Goal: Check status: Check status

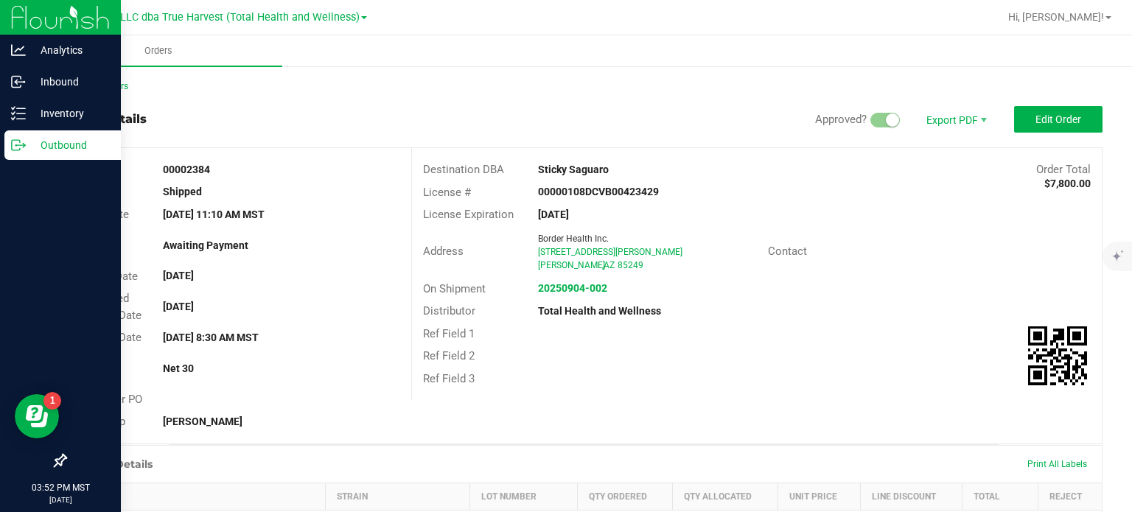
click at [35, 139] on p "Outbound" at bounding box center [70, 145] width 88 height 18
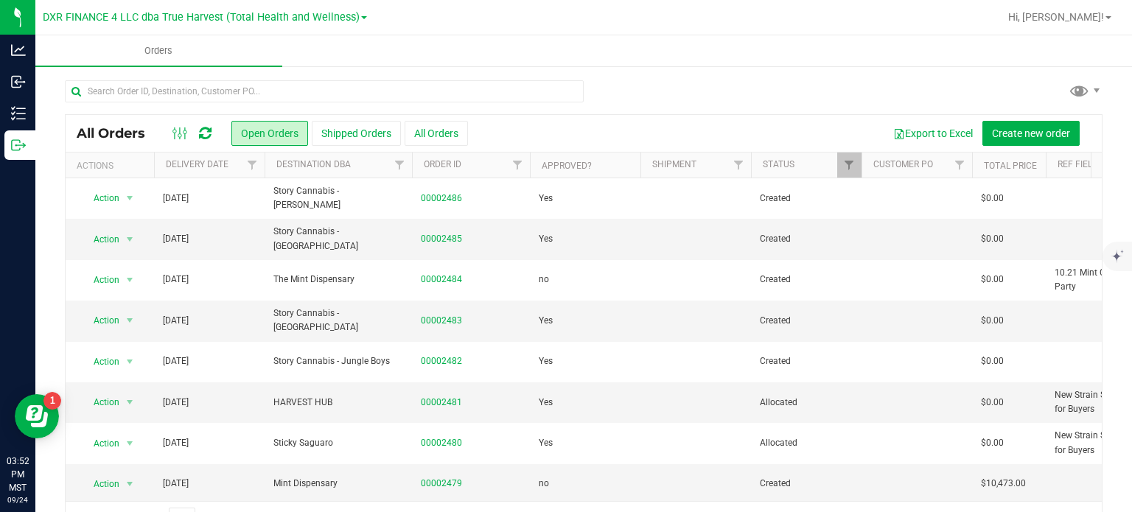
click at [354, 133] on button "Shipped Orders" at bounding box center [356, 133] width 89 height 25
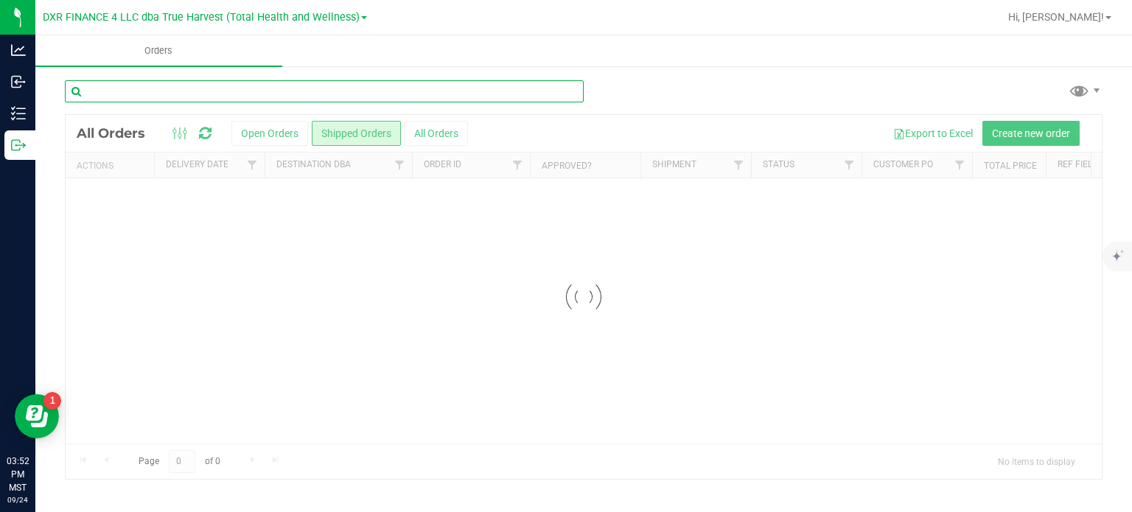
click at [253, 82] on input "text" at bounding box center [324, 91] width 519 height 22
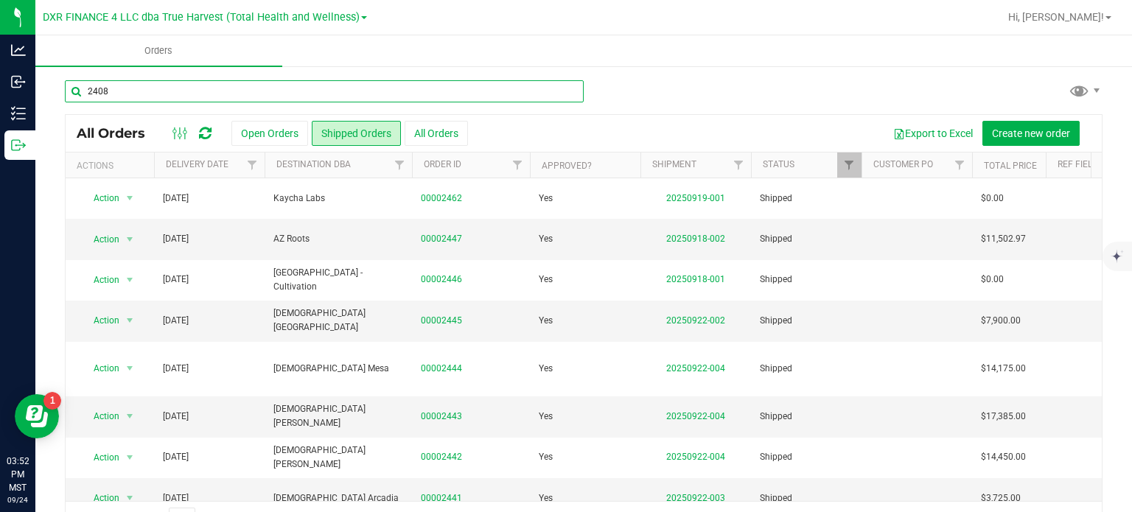
type input "2408"
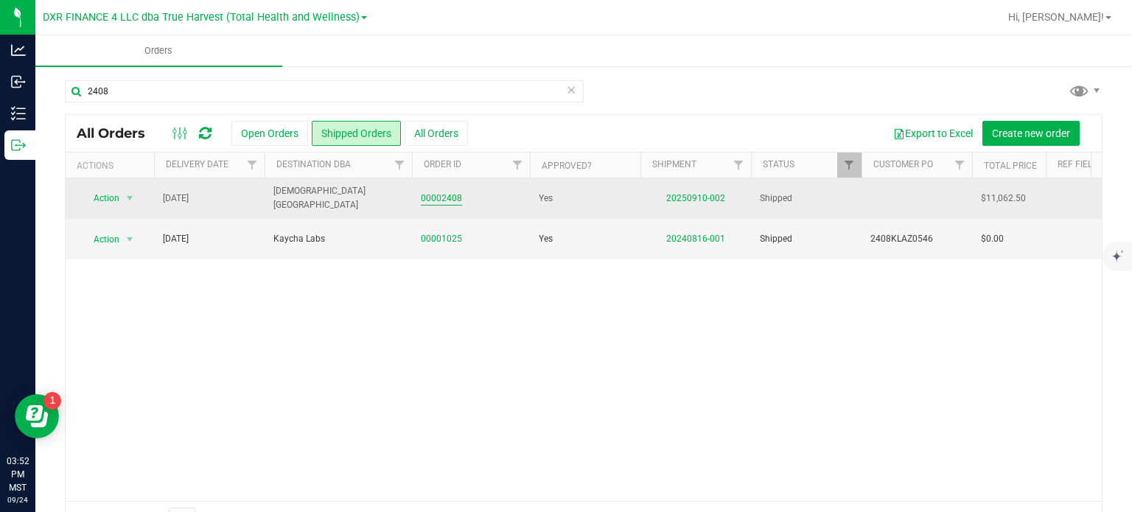
click at [442, 198] on link "00002408" at bounding box center [441, 199] width 41 height 14
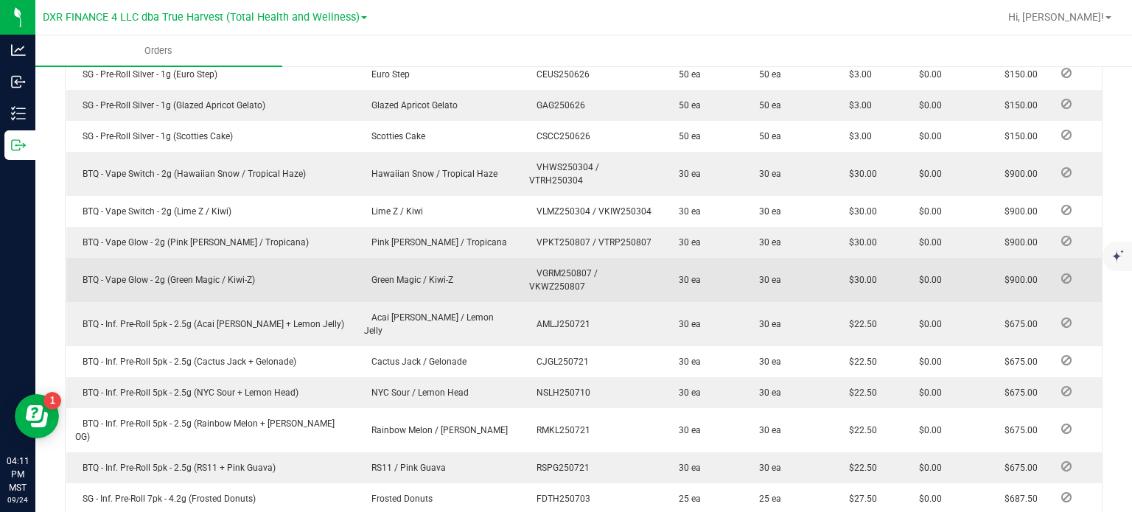
scroll to position [737, 0]
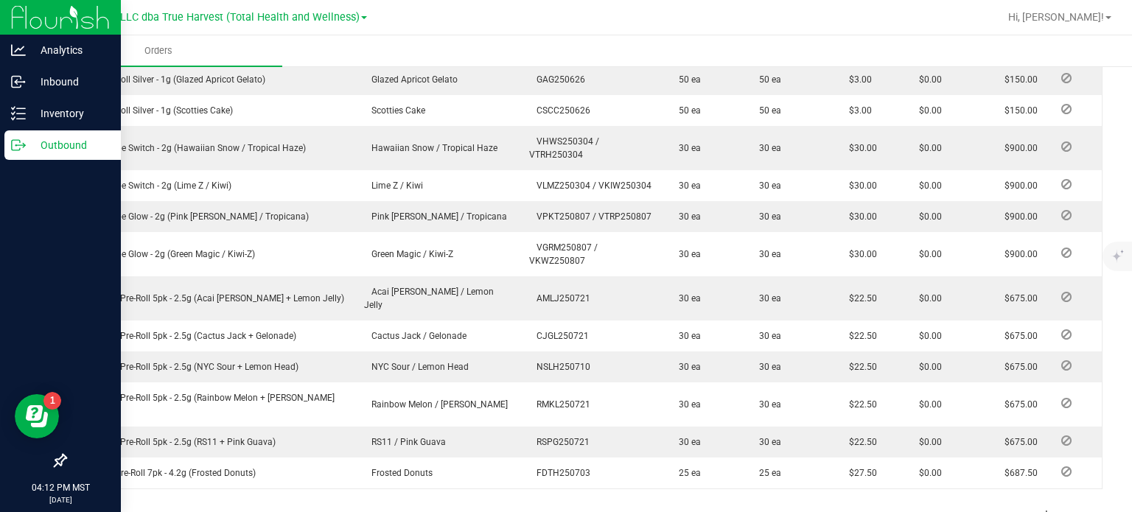
click at [49, 143] on p "Outbound" at bounding box center [70, 145] width 88 height 18
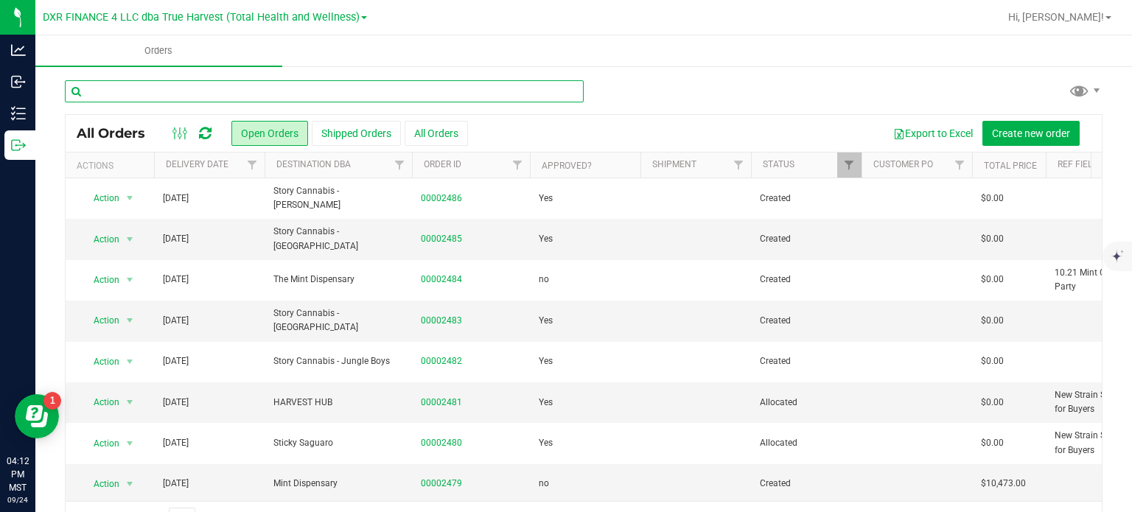
click at [147, 97] on input "text" at bounding box center [324, 91] width 519 height 22
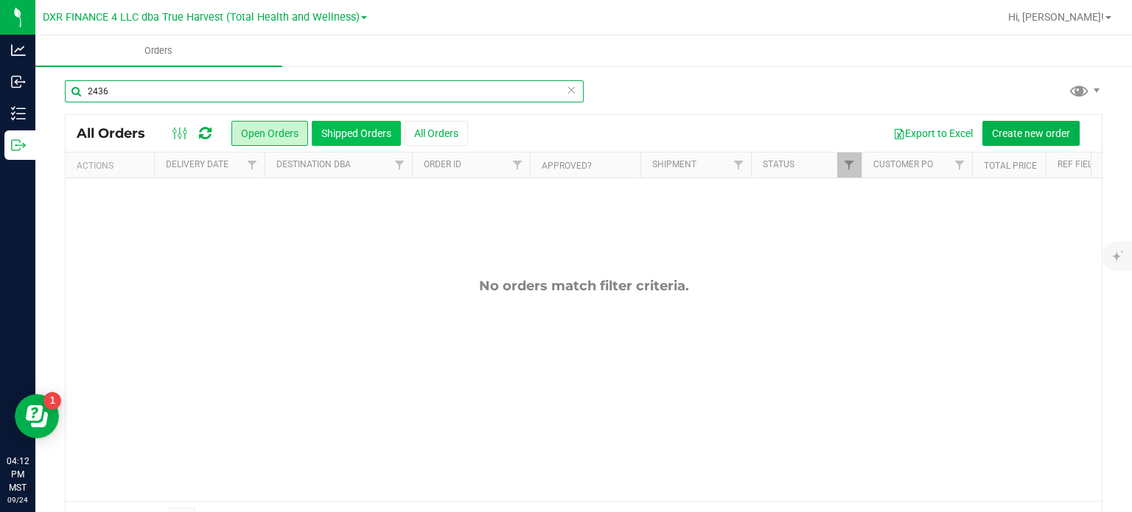
type input "2436"
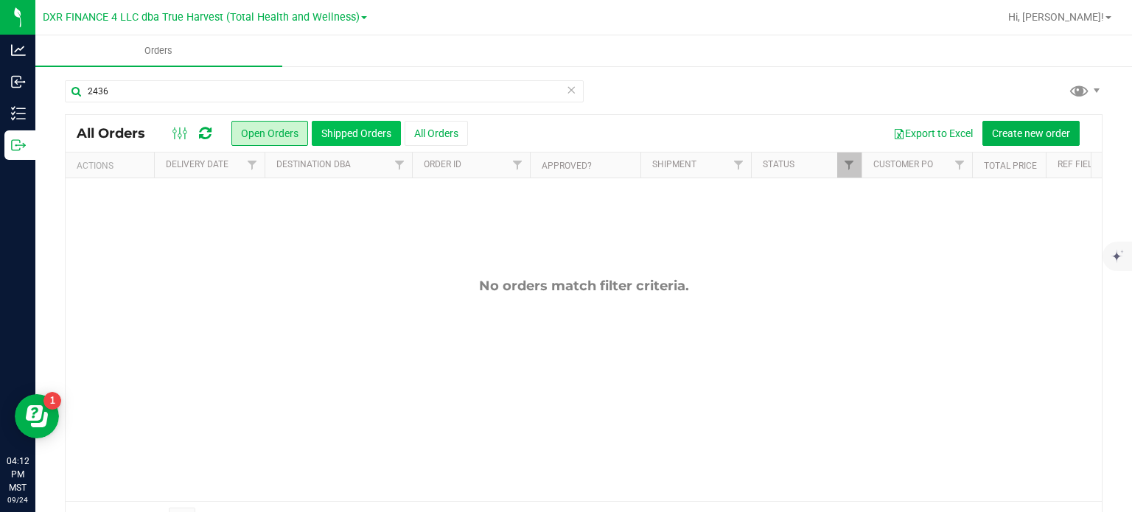
click at [357, 123] on button "Shipped Orders" at bounding box center [356, 133] width 89 height 25
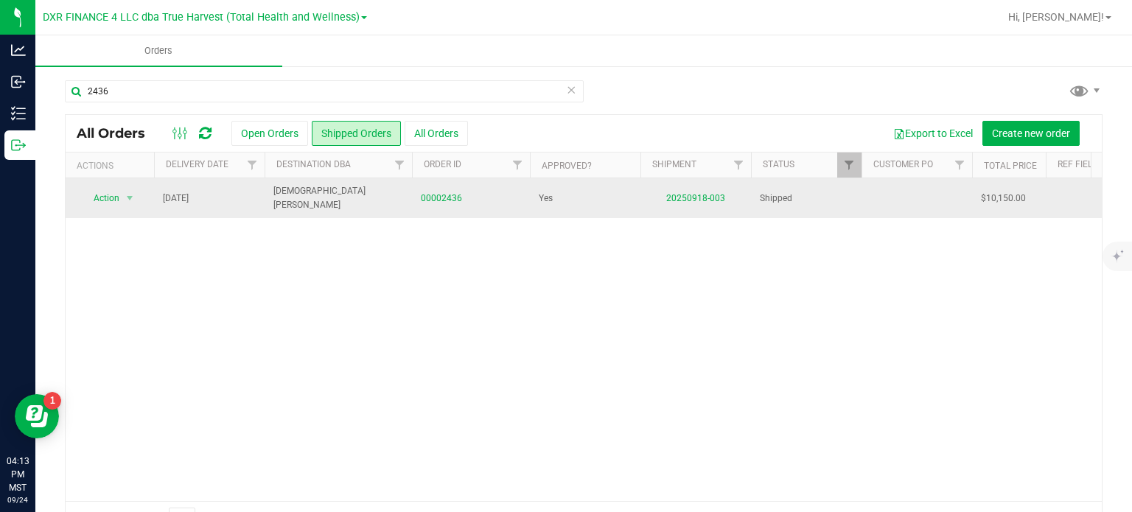
click at [449, 184] on td "00002436" at bounding box center [471, 198] width 118 height 40
click at [444, 199] on link "00002436" at bounding box center [441, 199] width 41 height 14
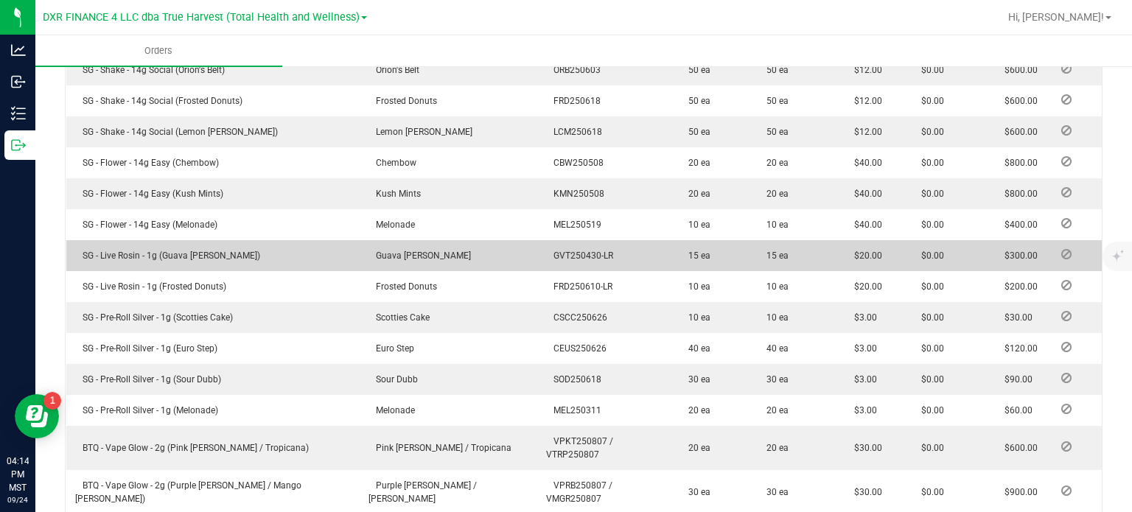
scroll to position [516, 0]
